Goal: Task Accomplishment & Management: Complete application form

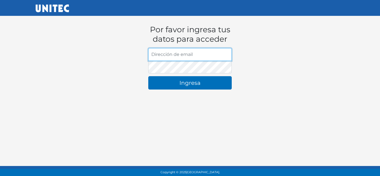
click at [183, 52] on input "Dirección de email" at bounding box center [190, 54] width 84 height 13
type input "[EMAIL_ADDRESS][DOMAIN_NAME]"
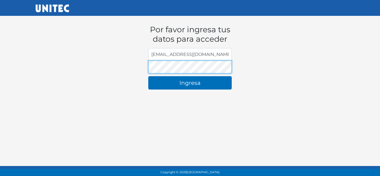
click at [148, 76] on button "Ingresa" at bounding box center [190, 82] width 84 height 13
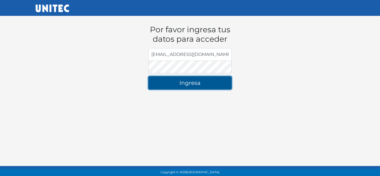
click at [179, 84] on button "Ingresa" at bounding box center [190, 82] width 84 height 13
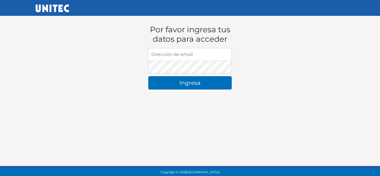
click at [177, 56] on input "Dirección de email" at bounding box center [190, 54] width 84 height 13
type input "[EMAIL_ADDRESS][DOMAIN_NAME]"
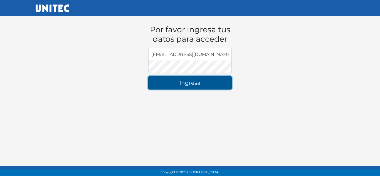
click at [180, 83] on button "Ingresa" at bounding box center [190, 82] width 84 height 13
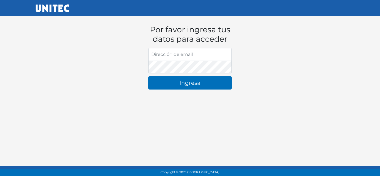
click at [189, 51] on input "Dirección de email" at bounding box center [190, 54] width 84 height 13
type input "[EMAIL_ADDRESS][DOMAIN_NAME]"
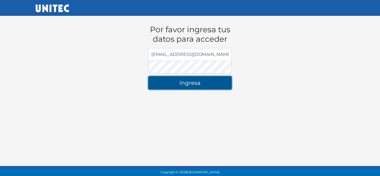
click at [173, 85] on button "Ingresa" at bounding box center [190, 82] width 84 height 13
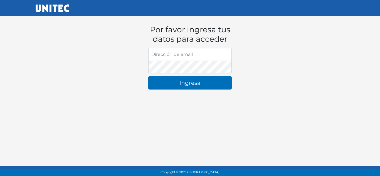
click at [183, 57] on input "Dirección de email" at bounding box center [190, 54] width 84 height 13
type input "[EMAIL_ADDRESS][DOMAIN_NAME]"
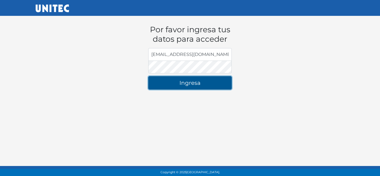
click at [178, 79] on button "Ingresa" at bounding box center [190, 82] width 84 height 13
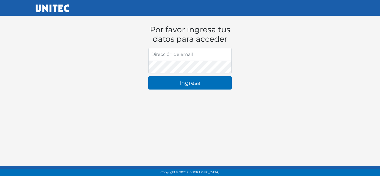
click at [175, 55] on input "Dirección de email" at bounding box center [190, 54] width 84 height 13
type input "[EMAIL_ADDRESS][DOMAIN_NAME]"
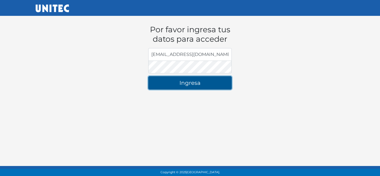
click at [190, 80] on button "Ingresa" at bounding box center [190, 82] width 84 height 13
